Goal: Transaction & Acquisition: Purchase product/service

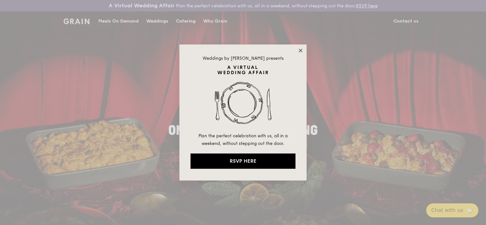
click at [301, 48] on icon at bounding box center [301, 51] width 6 height 6
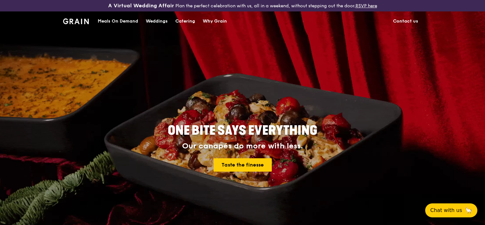
click at [118, 18] on div "Meals On Demand" at bounding box center [118, 21] width 40 height 19
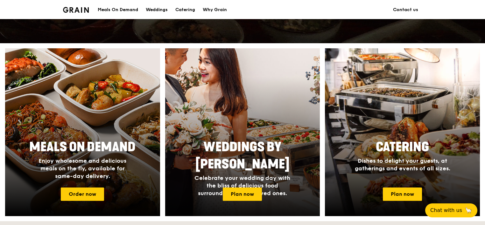
scroll to position [286, 0]
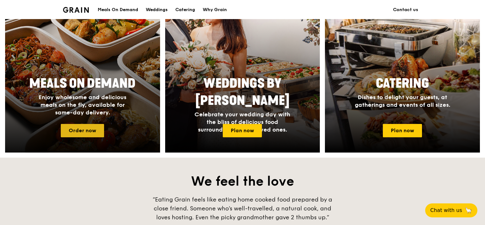
click at [88, 129] on link "Order now" at bounding box center [82, 130] width 43 height 13
click at [95, 134] on link "Order now" at bounding box center [82, 130] width 43 height 13
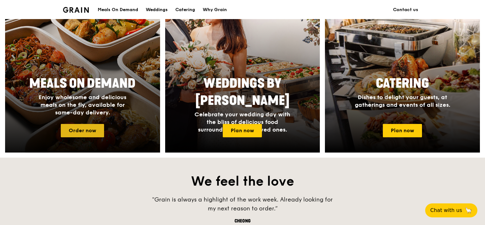
click at [79, 129] on link "Order now" at bounding box center [82, 130] width 43 height 13
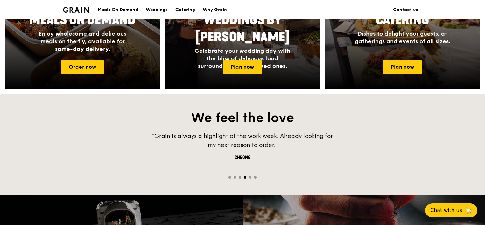
scroll to position [445, 0]
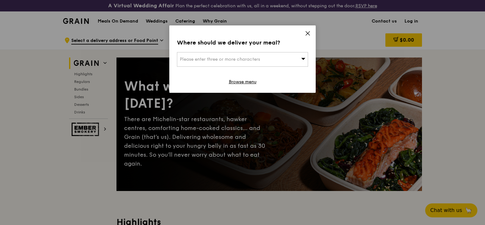
click at [307, 32] on icon at bounding box center [308, 34] width 6 height 6
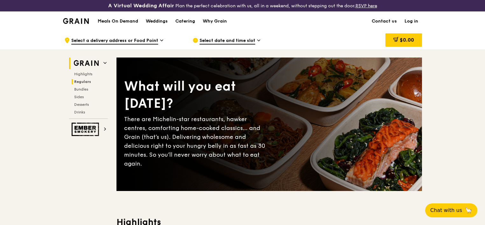
click at [75, 81] on span "Regulars" at bounding box center [82, 81] width 17 height 4
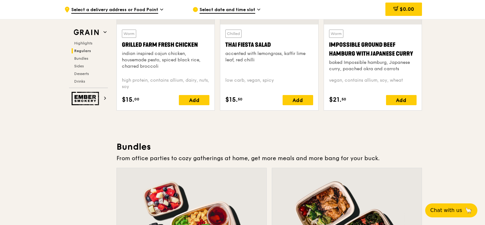
scroll to position [932, 0]
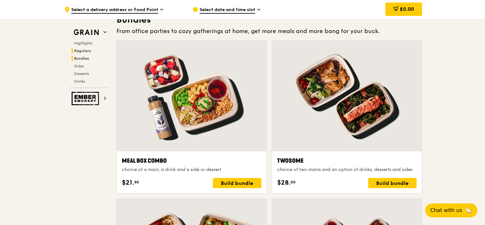
click at [83, 51] on span "Regulars" at bounding box center [82, 51] width 17 height 4
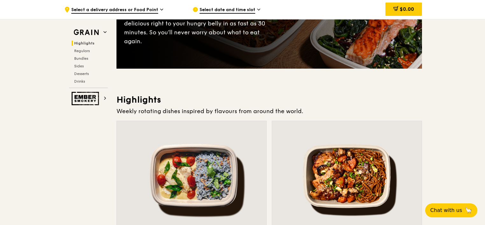
scroll to position [0, 0]
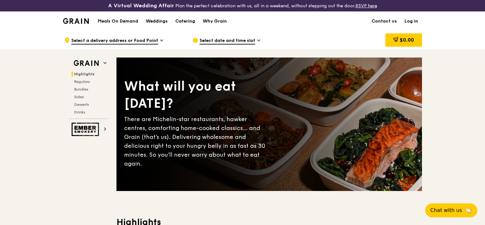
click at [79, 21] on img at bounding box center [76, 21] width 26 height 6
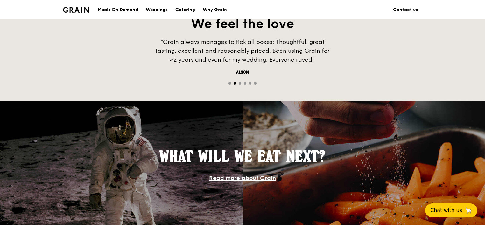
scroll to position [285, 0]
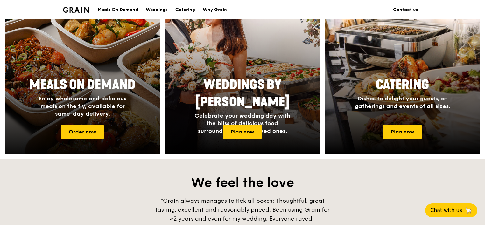
click at [84, 103] on span "Enjoy wholesome and delicious meals on the fly, available for same-day delivery." at bounding box center [82, 106] width 88 height 22
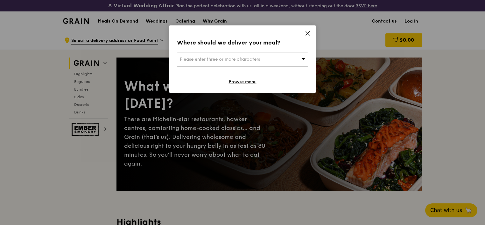
click at [309, 31] on icon at bounding box center [308, 33] width 4 height 4
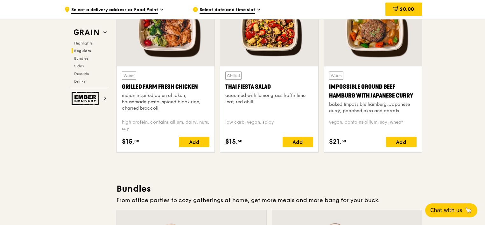
scroll to position [763, 0]
